Goal: Find contact information: Find contact information

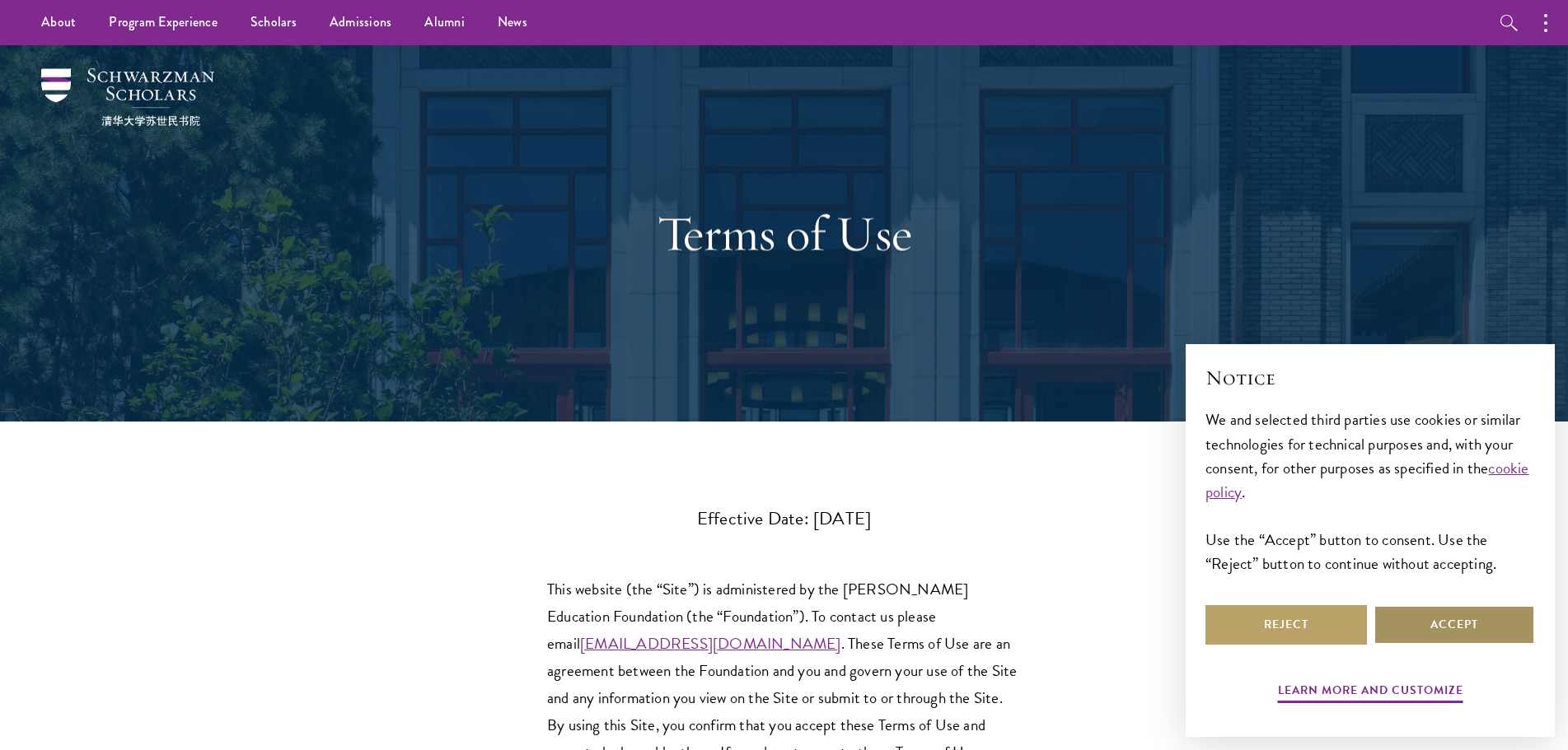
click at [1479, 631] on button "Accept" at bounding box center [1455, 625] width 162 height 40
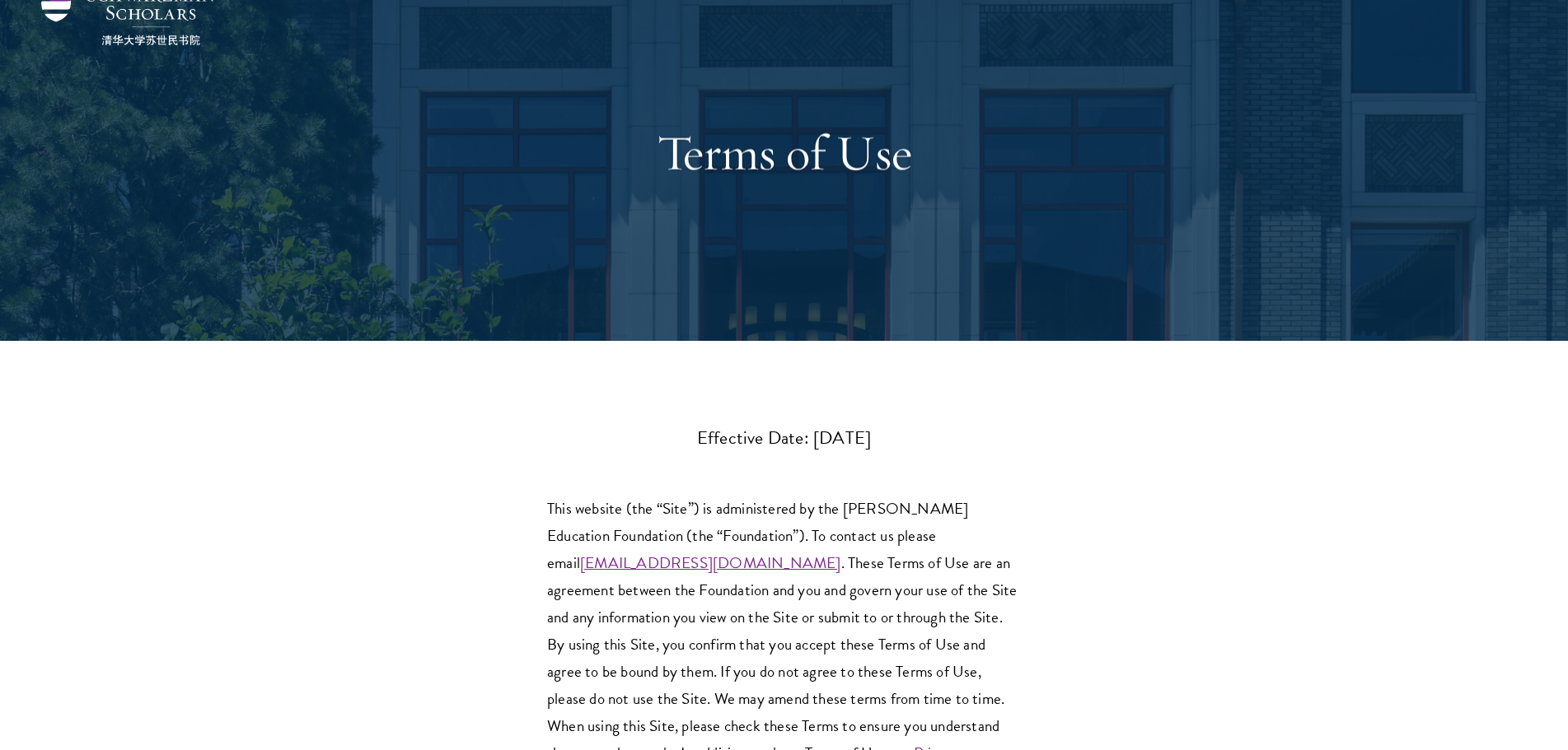
scroll to position [83, 0]
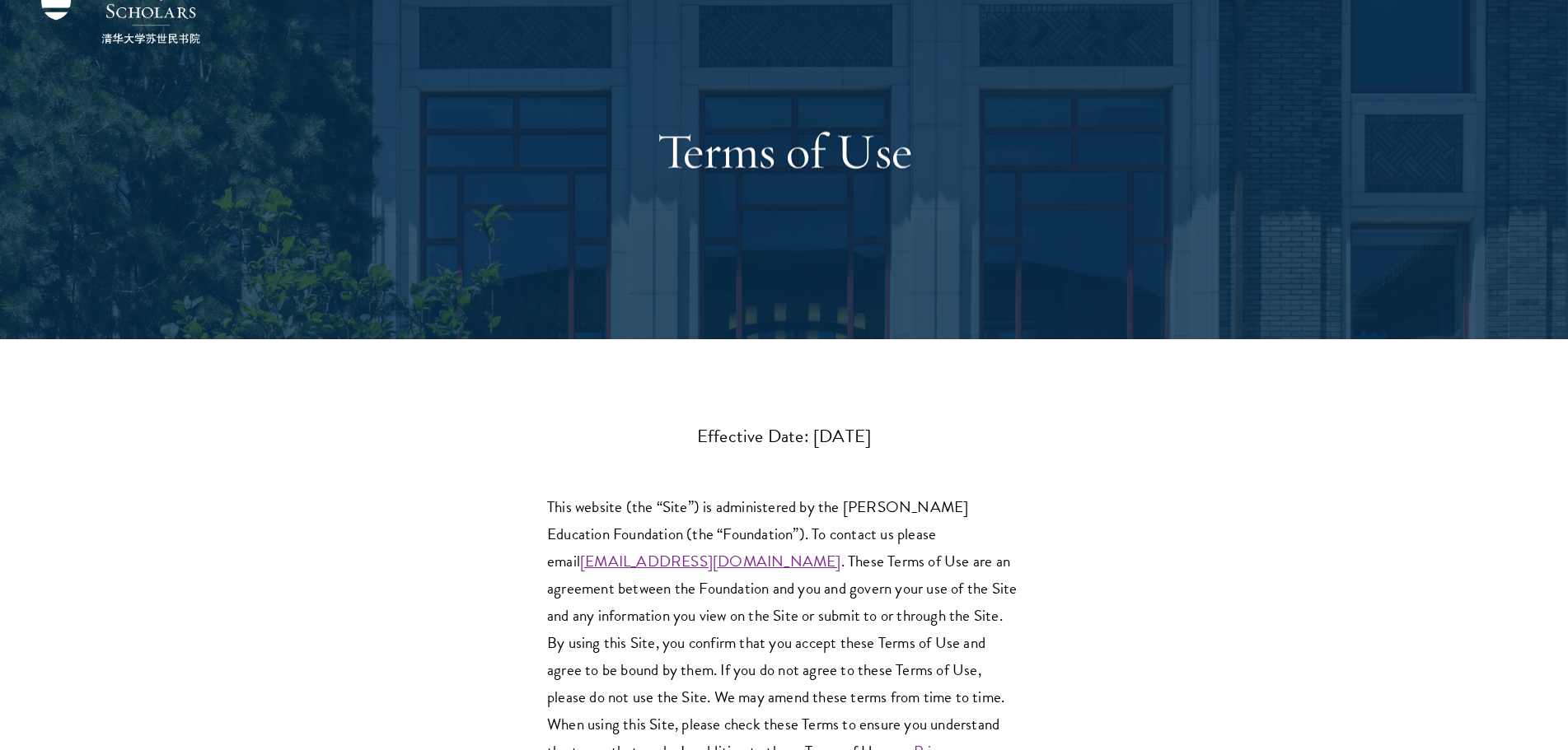
drag, startPoint x: 494, startPoint y: 551, endPoint x: 752, endPoint y: 569, distance: 258.6
copy link "inquiry@schwarzmanscholars.org"
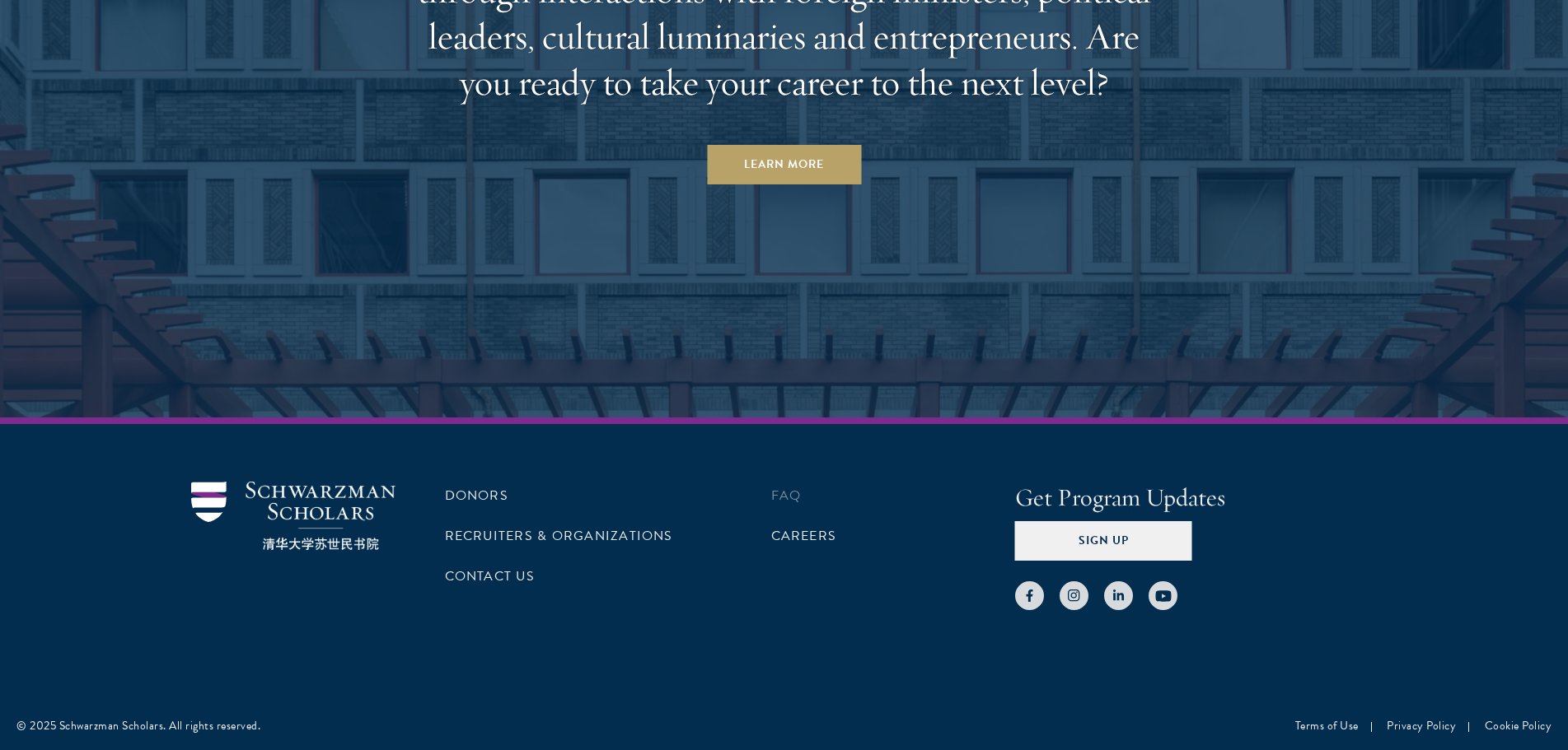
scroll to position [3399, 0]
click at [489, 574] on link "Contact Us" at bounding box center [490, 576] width 90 height 20
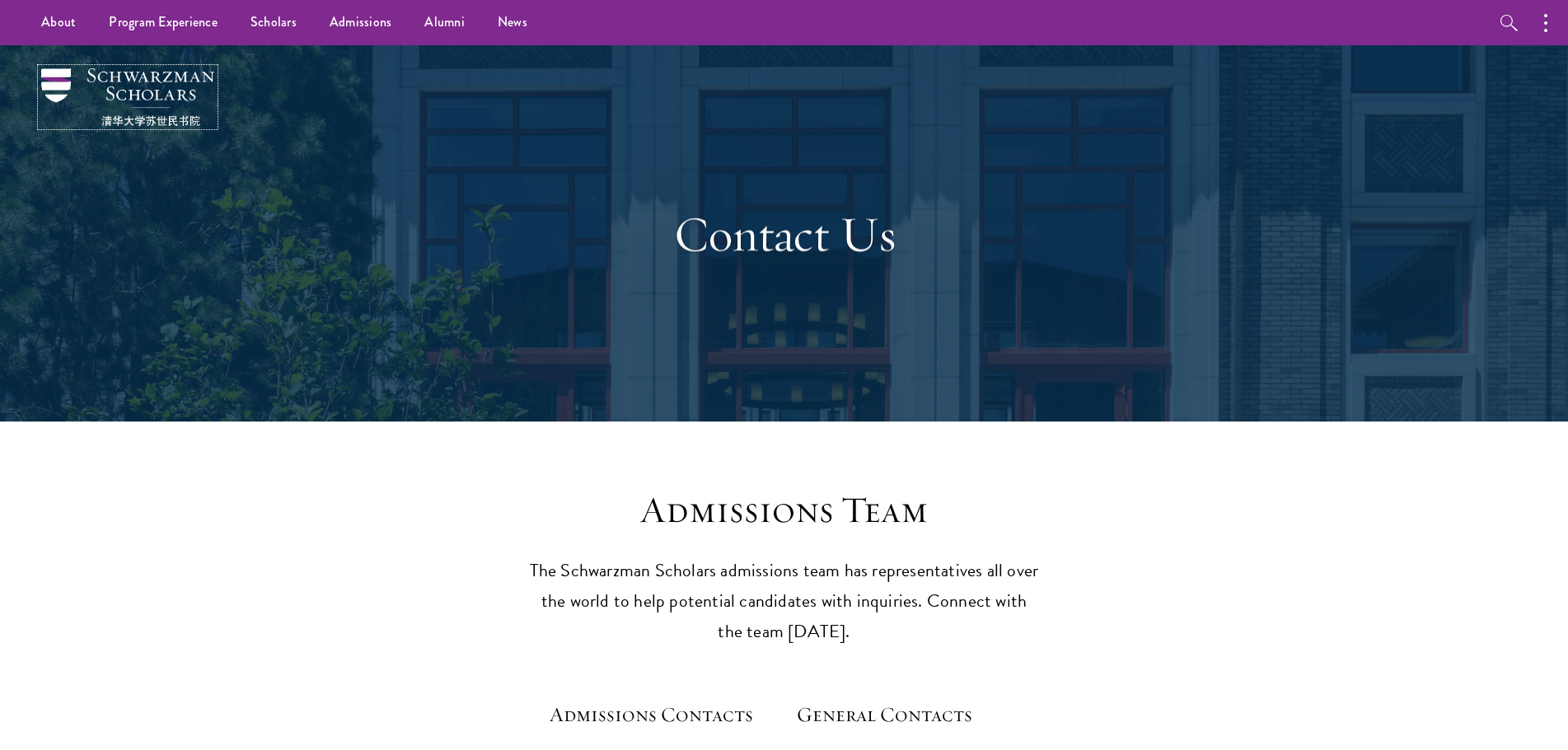
click at [152, 74] on img at bounding box center [128, 97] width 173 height 58
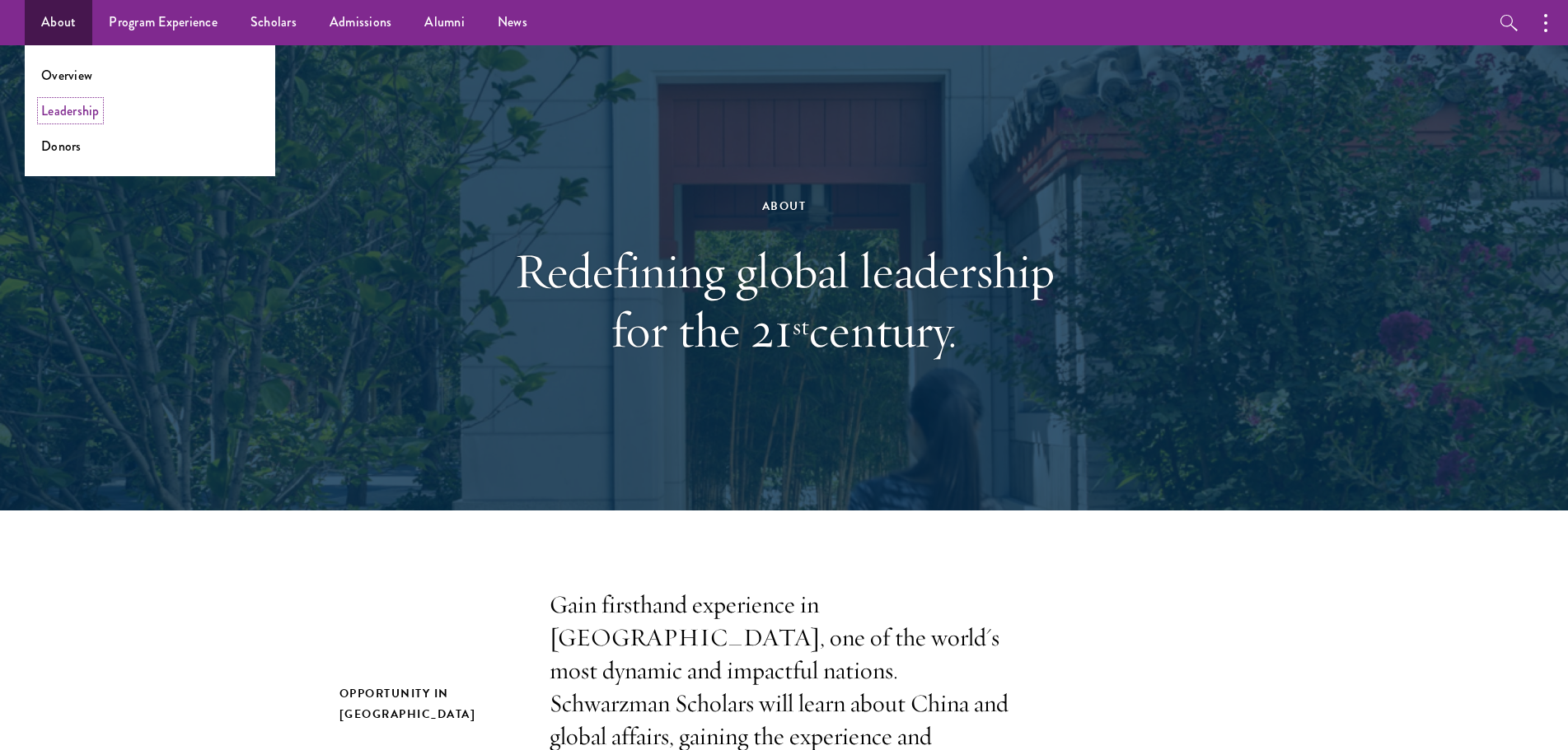
click at [67, 112] on link "Leadership" at bounding box center [70, 111] width 58 height 19
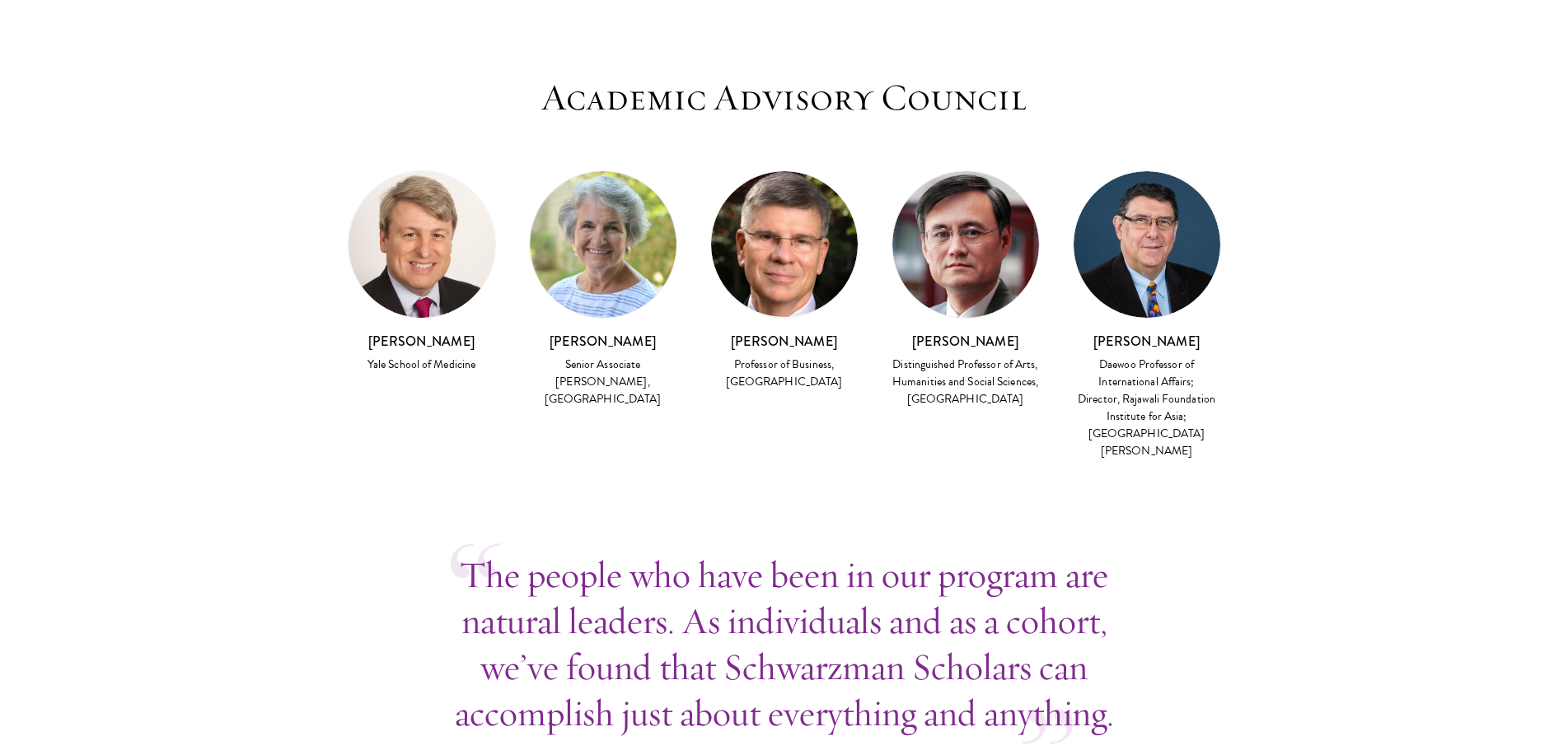
scroll to position [4447, 0]
